Goal: Transaction & Acquisition: Purchase product/service

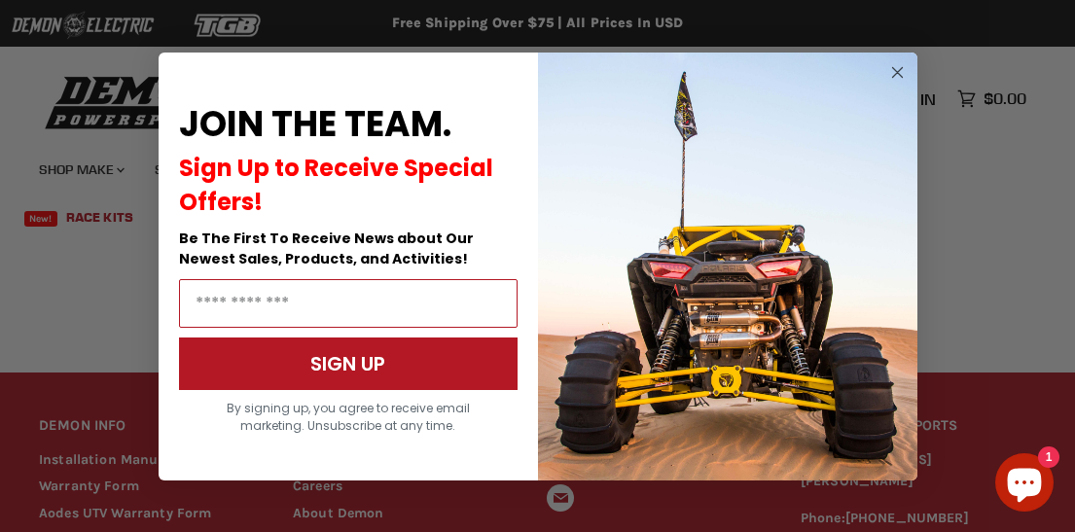
scroll to position [1894, 0]
